Goal: Transaction & Acquisition: Subscribe to service/newsletter

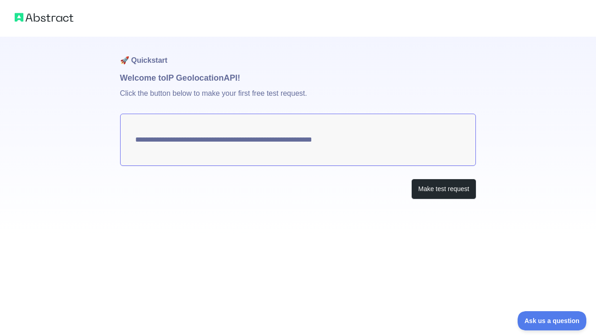
click at [391, 145] on textarea "**********" at bounding box center [298, 140] width 356 height 52
click at [438, 192] on button "Make test request" at bounding box center [443, 189] width 65 height 21
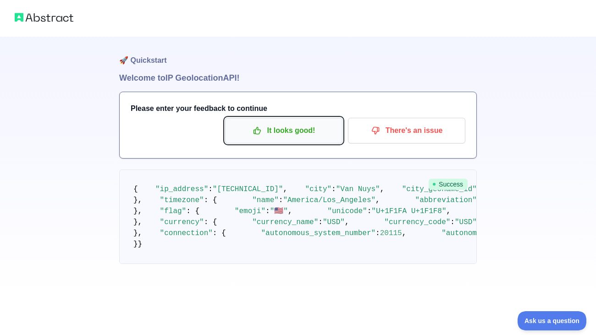
click at [304, 138] on p "It looks good!" at bounding box center [284, 131] width 104 height 16
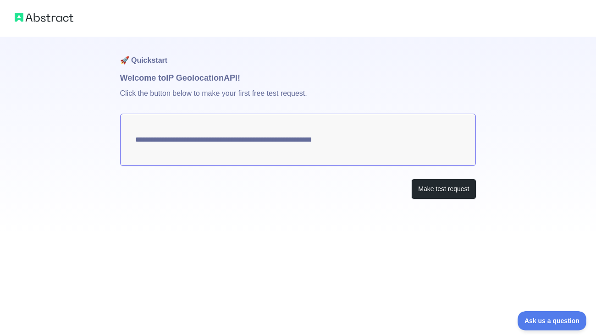
click at [358, 141] on textarea "**********" at bounding box center [298, 140] width 356 height 52
